Goal: Task Accomplishment & Management: Manage account settings

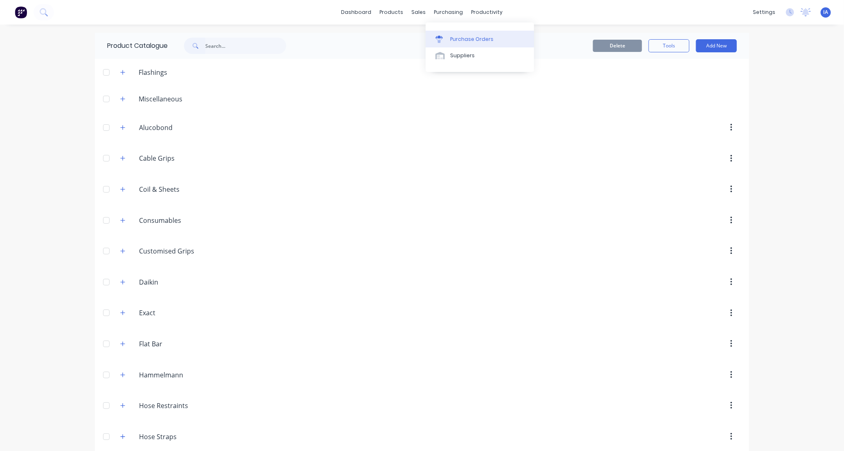
click at [464, 39] on div "Purchase Orders" at bounding box center [471, 39] width 43 height 7
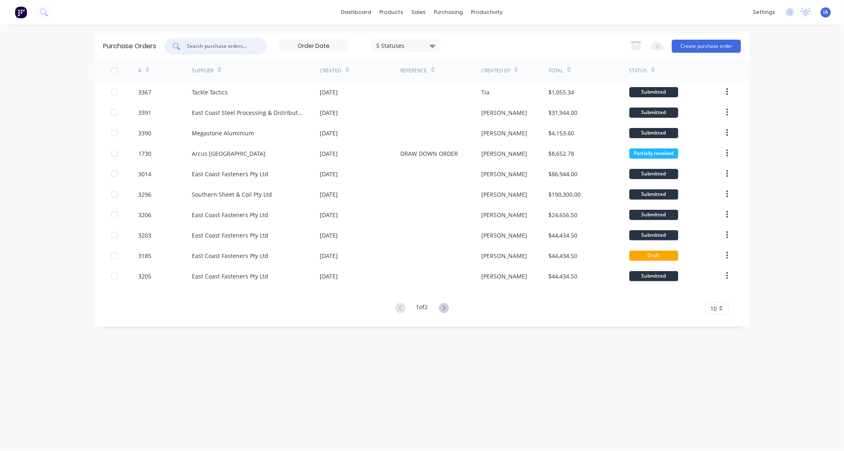
click at [229, 45] on input "text" at bounding box center [220, 46] width 68 height 8
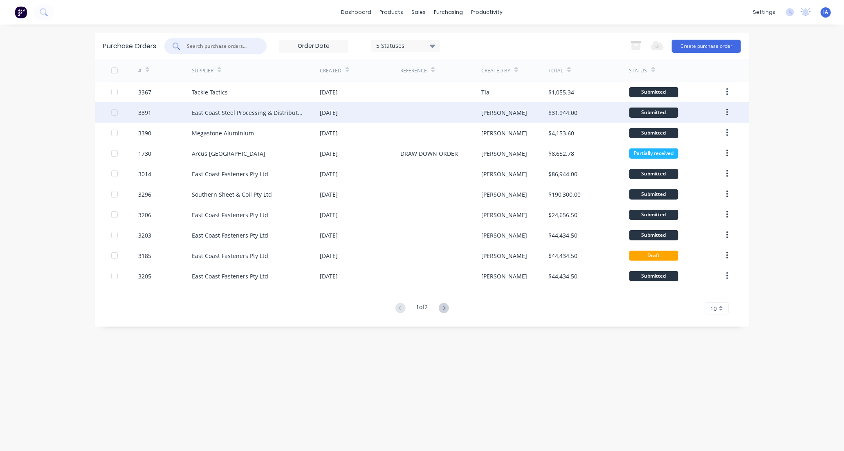
click at [258, 116] on div "East Coast Steel Processing & Distribution" at bounding box center [248, 112] width 112 height 9
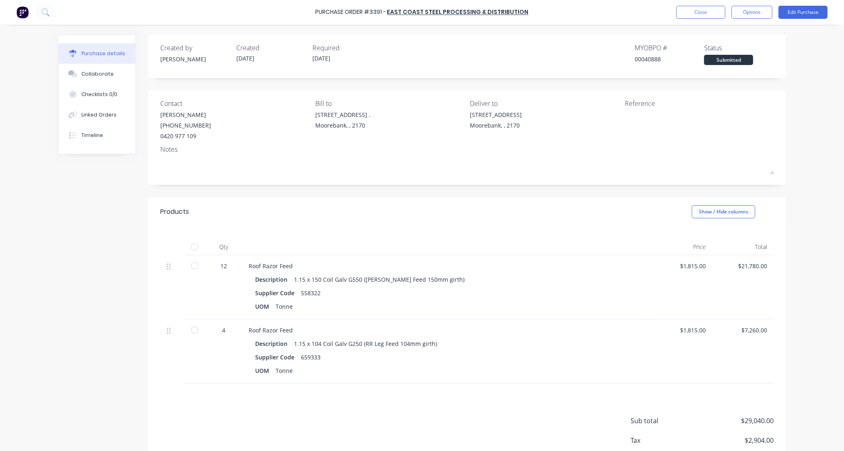
drag, startPoint x: 191, startPoint y: 248, endPoint x: 195, endPoint y: 211, distance: 36.7
click at [191, 247] on div at bounding box center [194, 247] width 16 height 16
click at [119, 72] on button "Collaborate" at bounding box center [96, 74] width 77 height 20
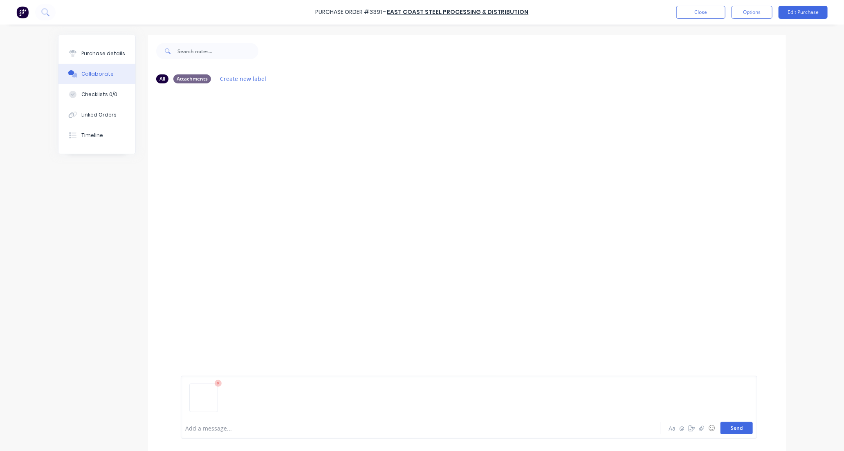
click at [730, 431] on button "Send" at bounding box center [736, 428] width 32 height 12
click at [700, 15] on button "Close" at bounding box center [700, 12] width 49 height 13
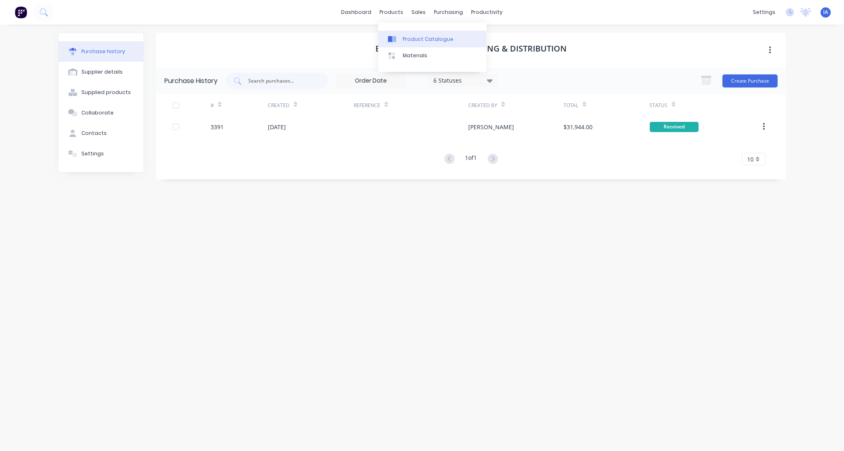
click at [405, 38] on div "Product Catalogue" at bounding box center [428, 39] width 51 height 7
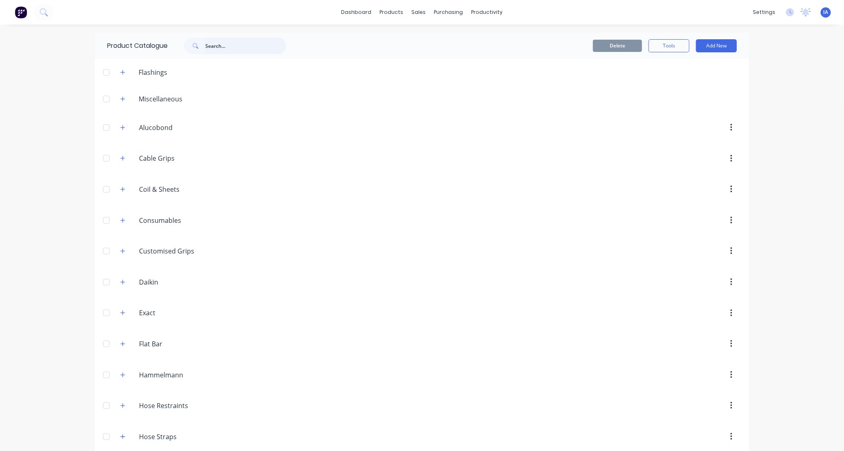
click at [207, 49] on input "text" at bounding box center [245, 46] width 81 height 16
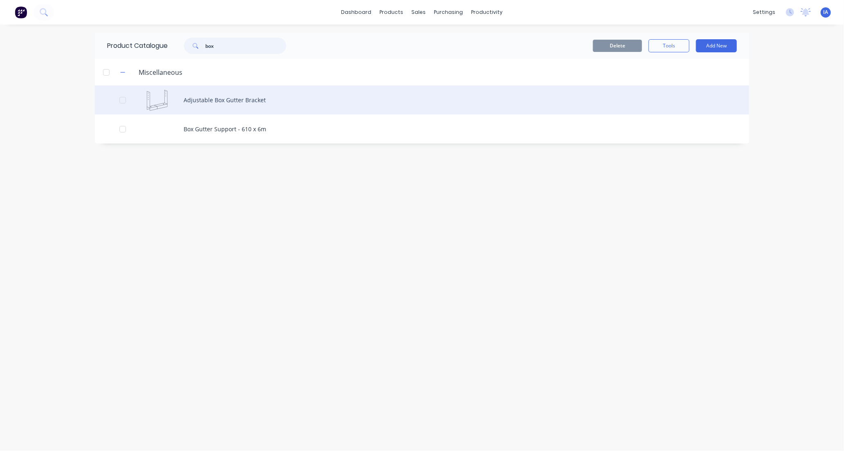
type input "box"
click at [387, 103] on div "Adjustable Box Gutter Bracket" at bounding box center [422, 99] width 654 height 29
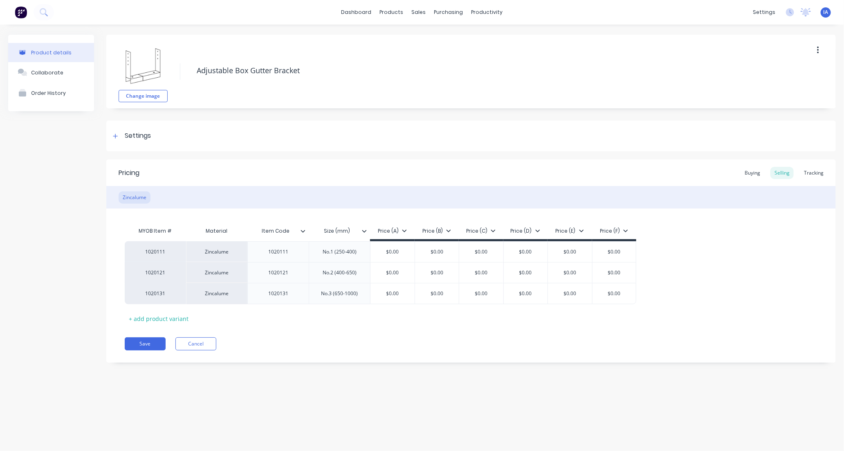
type textarea "x"
click at [819, 174] on div "Tracking" at bounding box center [814, 173] width 28 height 12
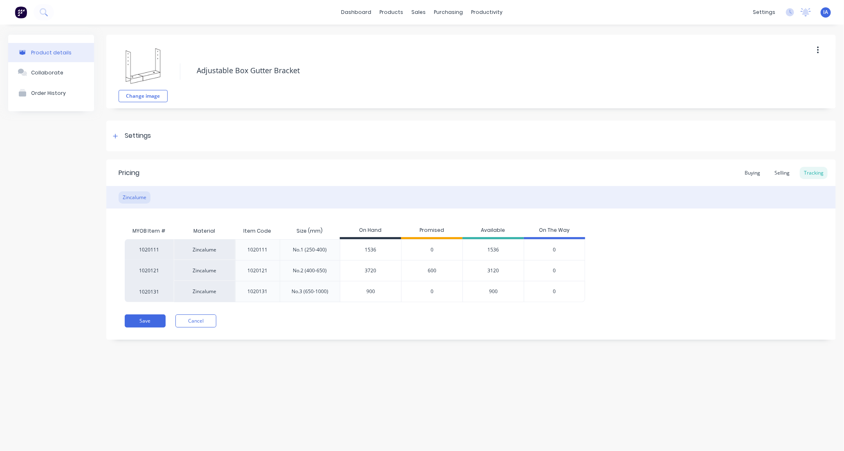
click at [357, 251] on input "1536" at bounding box center [370, 249] width 61 height 7
click at [368, 248] on input "1536" at bounding box center [370, 249] width 61 height 7
type input "136"
type textarea "x"
type input "1"
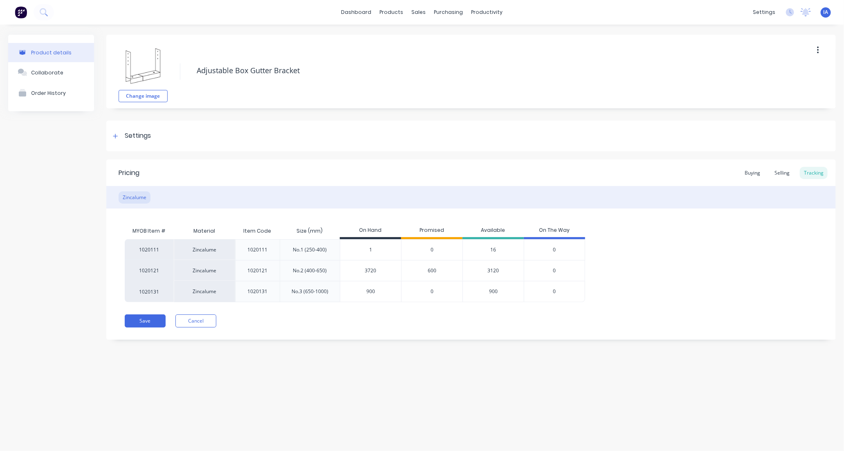
type textarea "x"
type input "1680"
type textarea "x"
type input "1680"
click at [557, 394] on div "Product details Collaborate Order History Change image Adjustable Box Gutter Br…" at bounding box center [422, 230] width 844 height 410
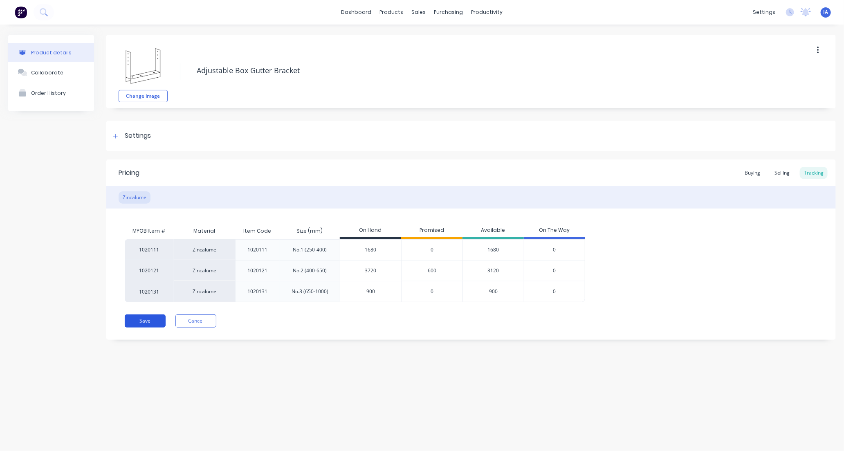
click at [146, 321] on button "Save" at bounding box center [145, 320] width 41 height 13
type textarea "x"
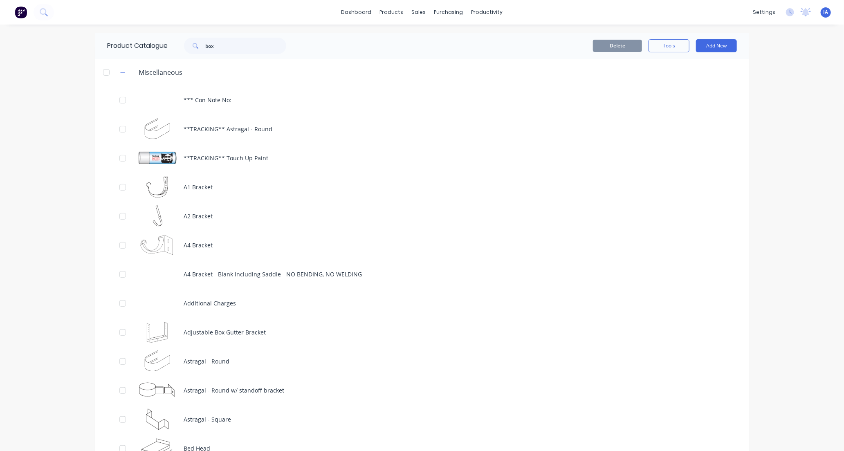
click at [249, 37] on div "Product Catalogue box" at bounding box center [201, 46] width 212 height 26
click at [215, 46] on input "box" at bounding box center [245, 46] width 81 height 16
type input "b"
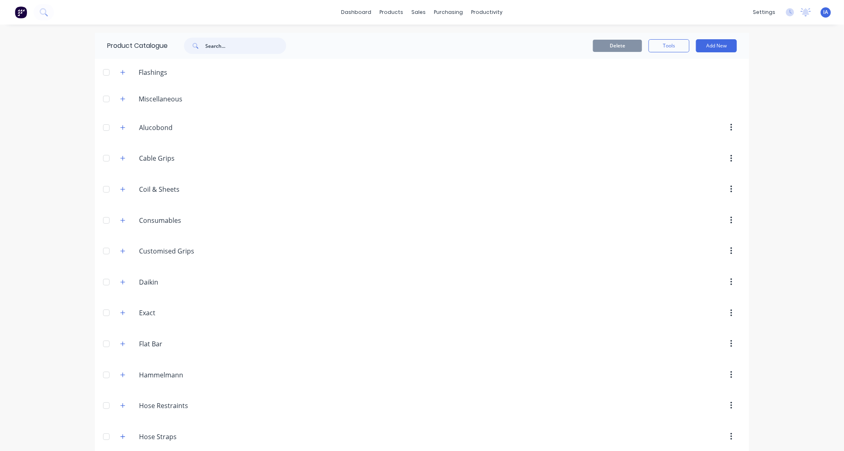
click at [242, 44] on input "text" at bounding box center [245, 46] width 81 height 16
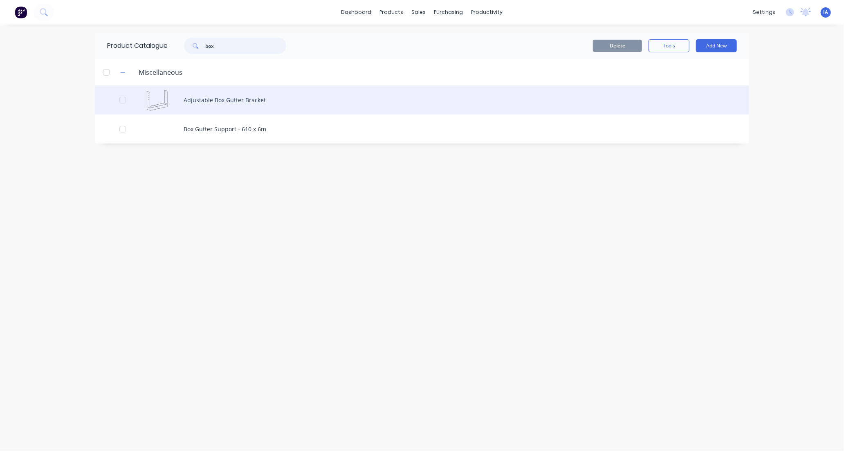
type input "box"
click at [354, 98] on div "Adjustable Box Gutter Bracket" at bounding box center [422, 99] width 654 height 29
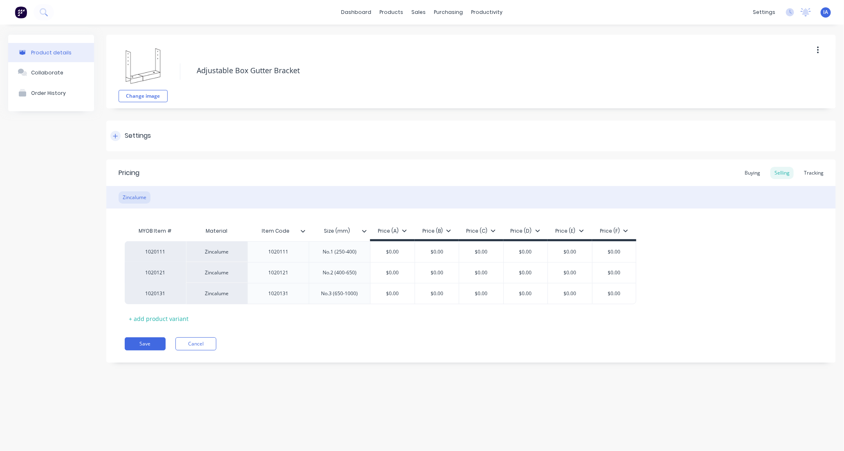
type textarea "x"
click at [824, 174] on div "Tracking" at bounding box center [814, 173] width 28 height 12
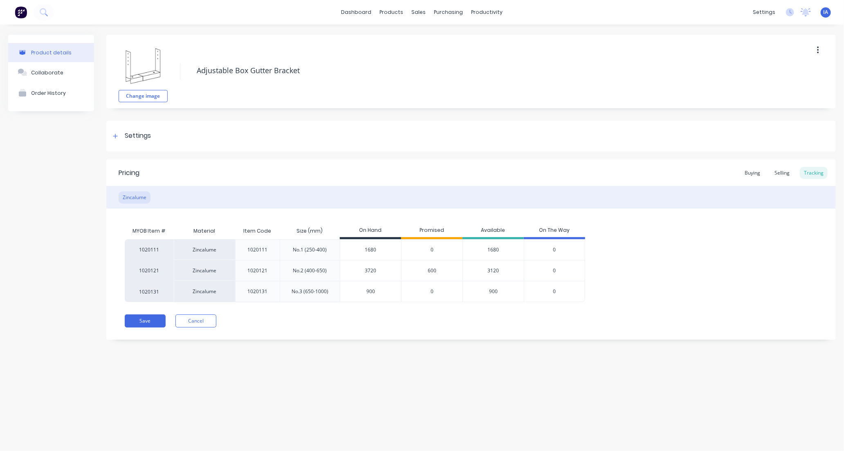
click at [368, 271] on input "3720" at bounding box center [370, 270] width 61 height 7
type input "320"
type textarea "x"
type input "30"
type textarea "x"
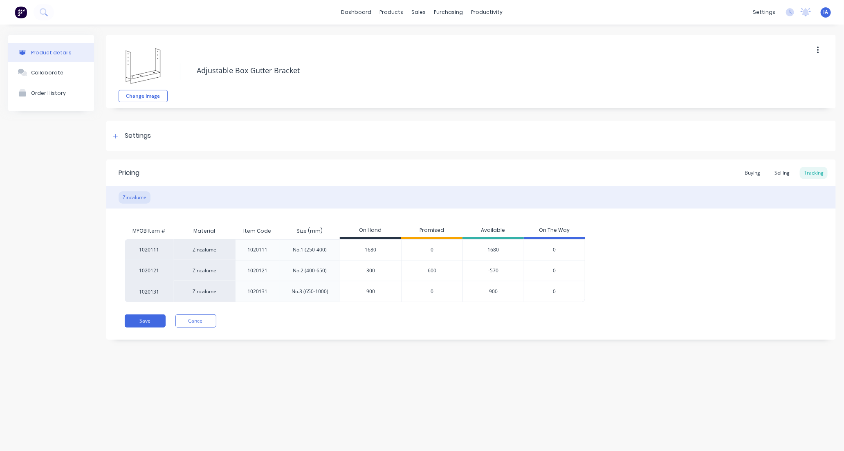
type input "3000"
type textarea "x"
type input "3000"
click at [401, 359] on div "Product details Collaborate Order History Change image Adjustable Box Gutter Br…" at bounding box center [422, 230] width 844 height 410
click at [148, 323] on button "Save" at bounding box center [145, 320] width 41 height 13
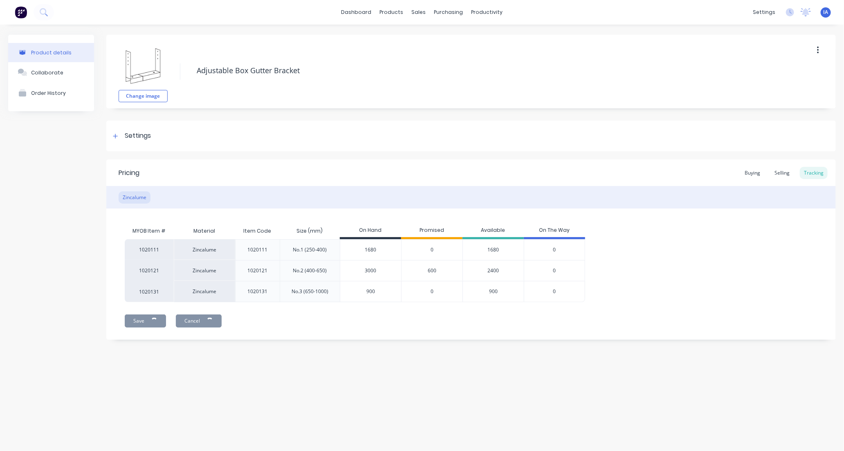
type textarea "x"
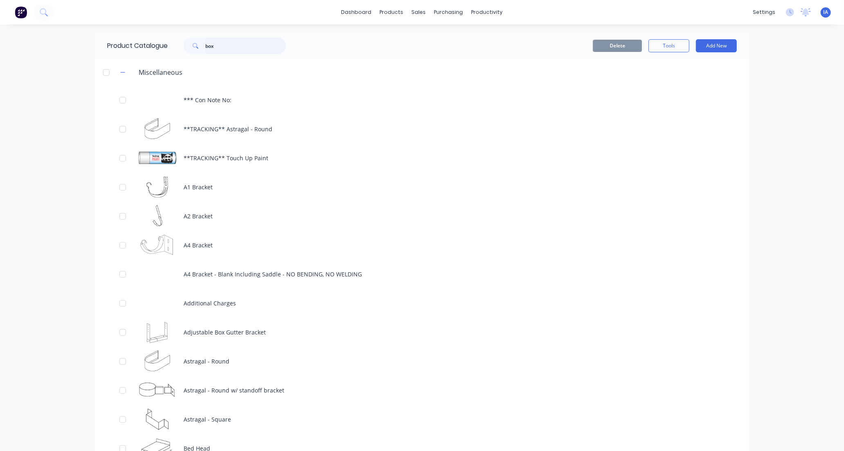
click at [229, 51] on input "box" at bounding box center [245, 46] width 81 height 16
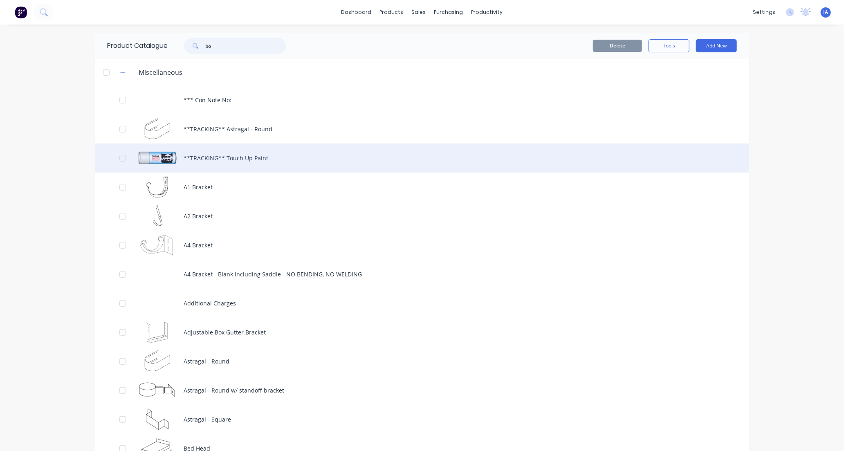
type input "b"
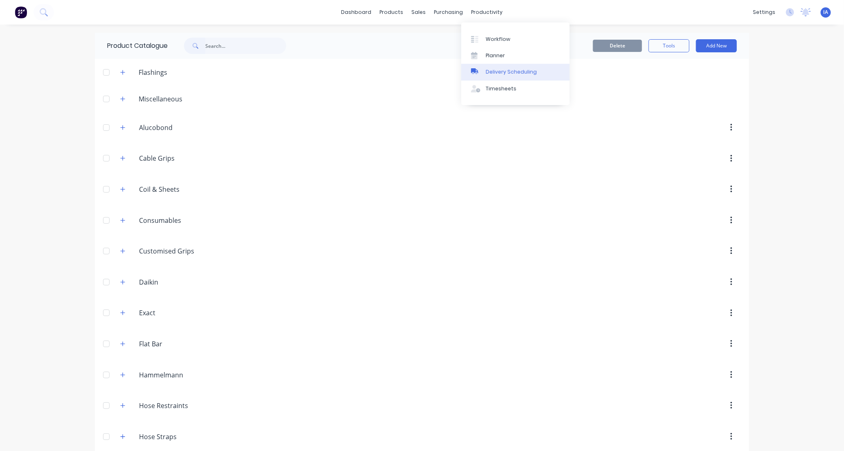
click at [508, 72] on div "Delivery Scheduling" at bounding box center [511, 71] width 51 height 7
